Goal: Information Seeking & Learning: Understand process/instructions

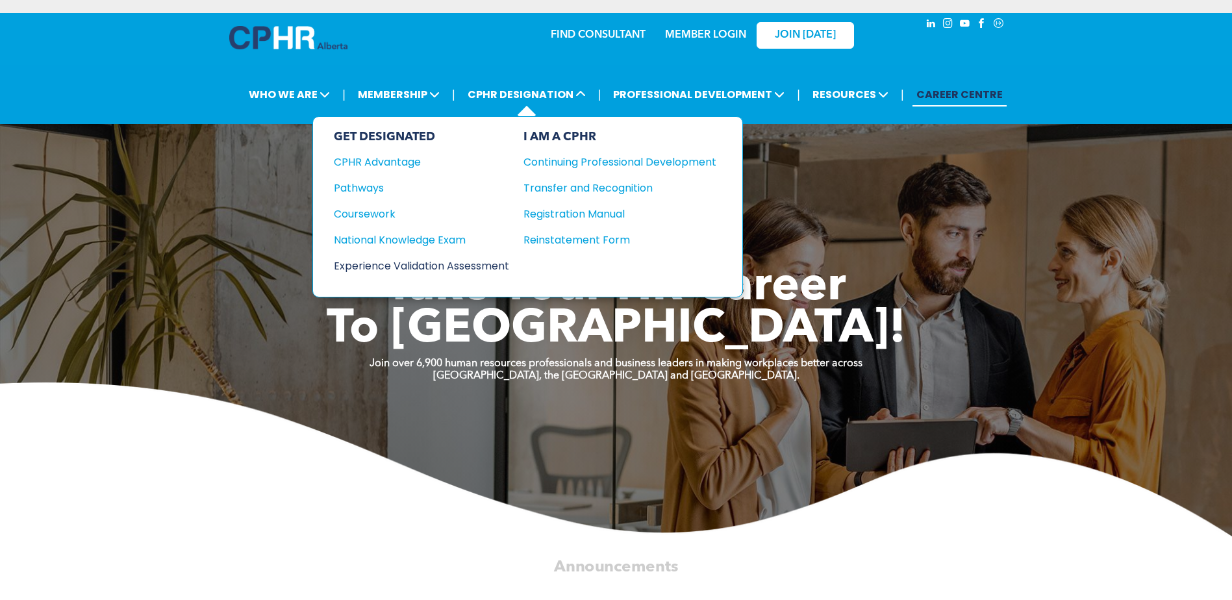
drag, startPoint x: 442, startPoint y: 264, endPoint x: 428, endPoint y: 267, distance: 14.0
click at [442, 264] on div "Experience Validation Assessment" at bounding box center [413, 266] width 158 height 16
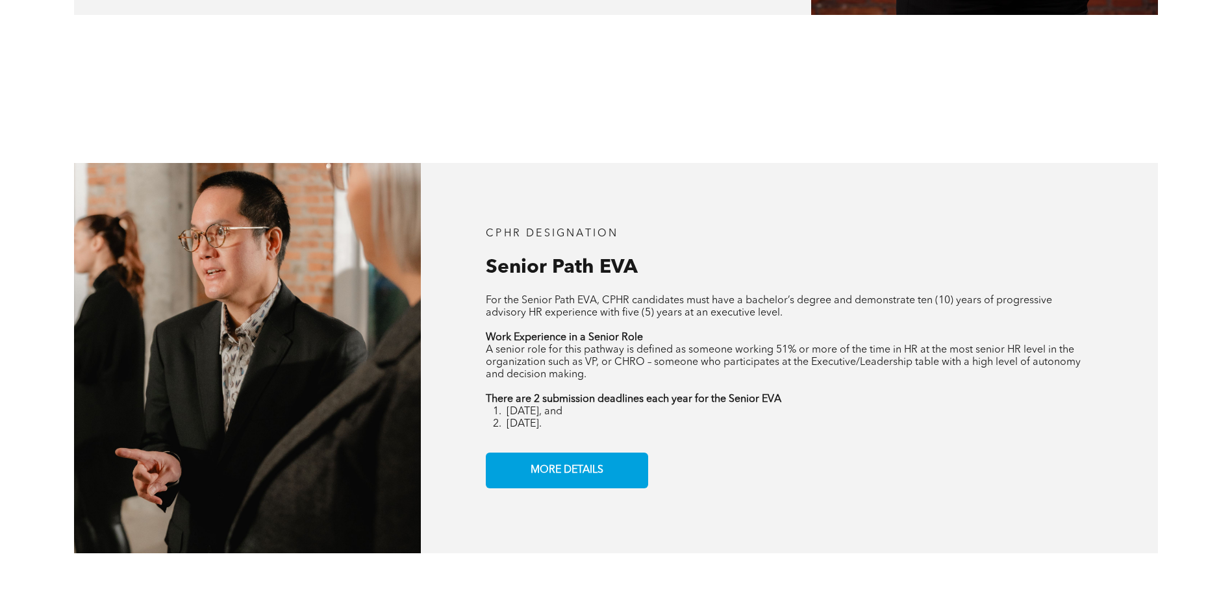
scroll to position [1884, 0]
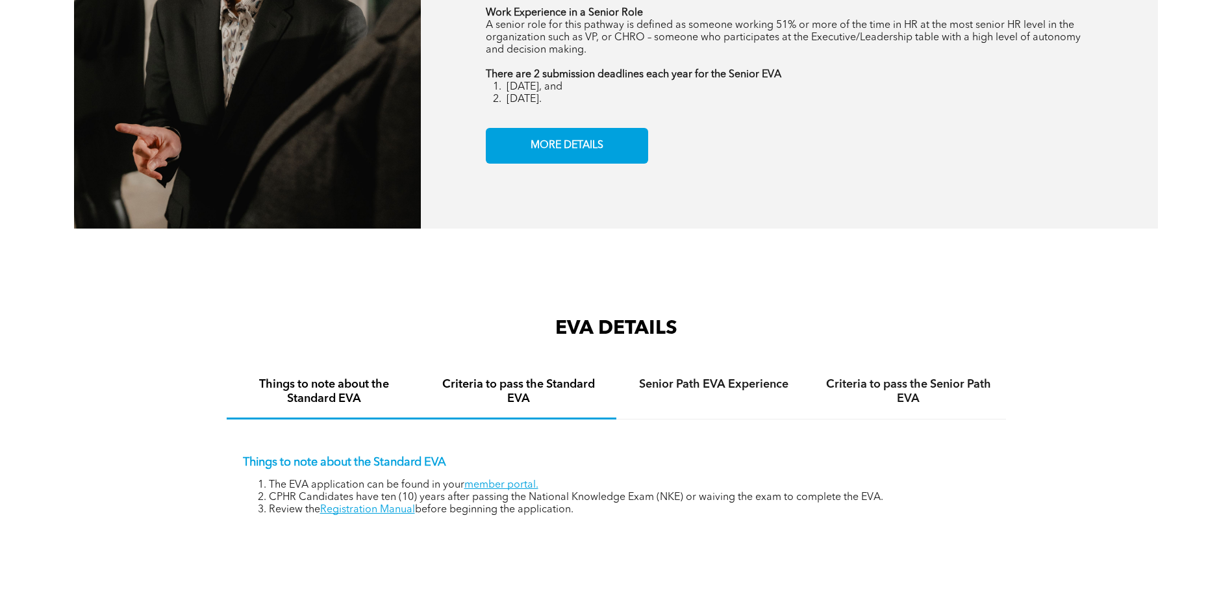
click at [525, 398] on div "Criteria to pass the Standard EVA" at bounding box center [519, 393] width 195 height 54
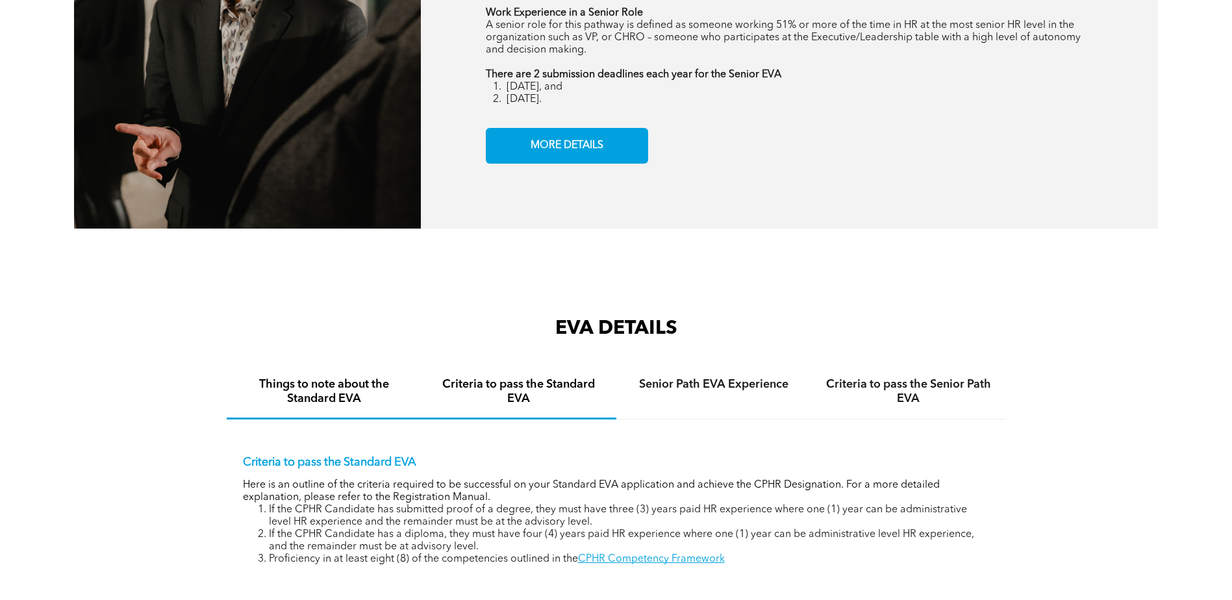
click at [338, 381] on h4 "Things to note about the Standard EVA" at bounding box center [323, 391] width 171 height 29
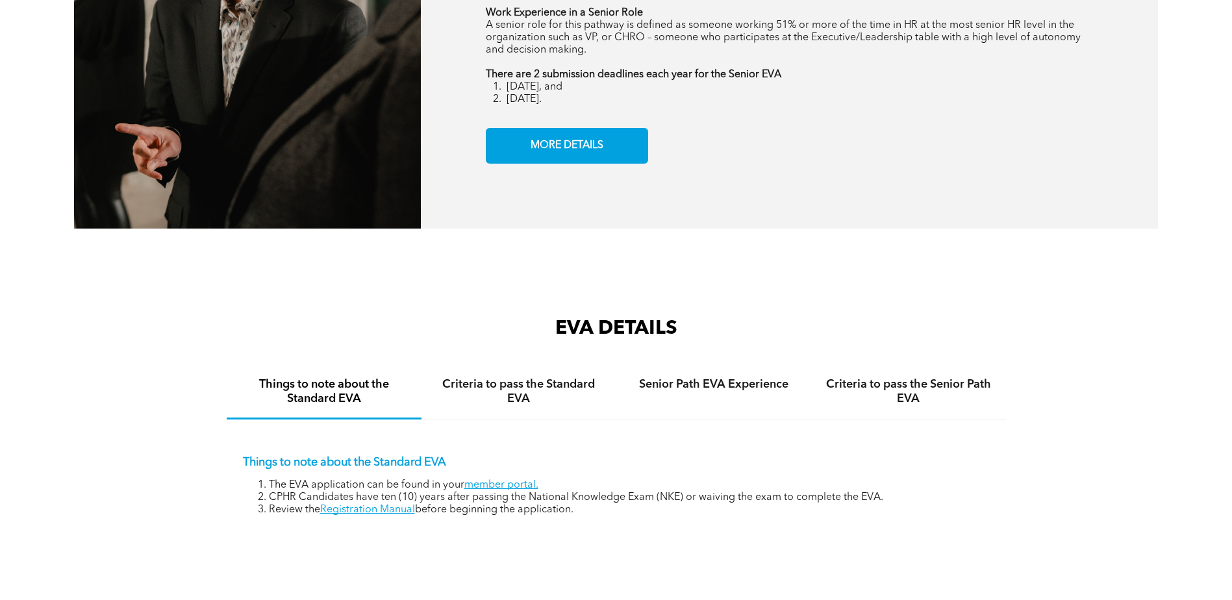
scroll to position [1624, 0]
